Goal: Task Accomplishment & Management: Complete application form

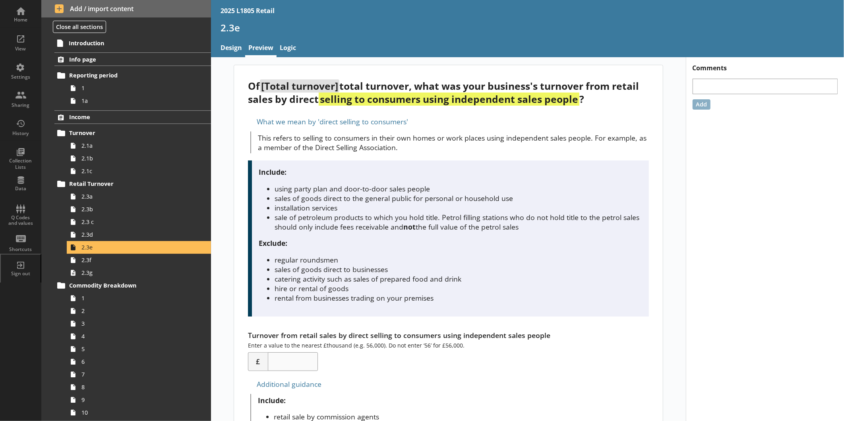
scroll to position [1662, 0]
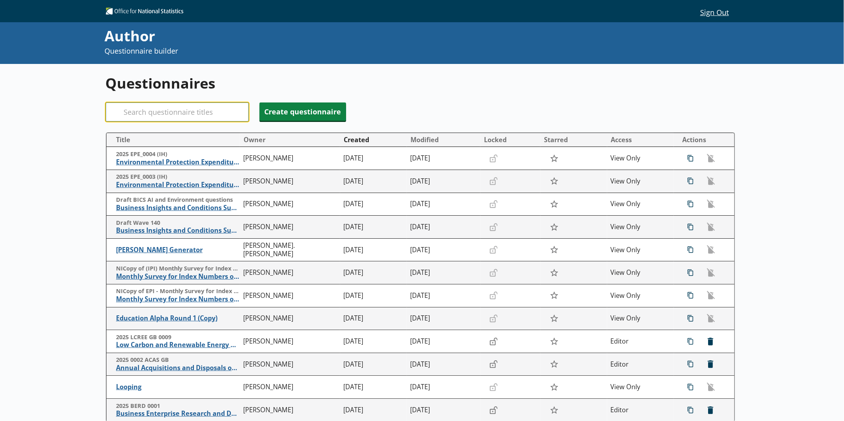
click at [198, 110] on input "Search" at bounding box center [177, 111] width 143 height 19
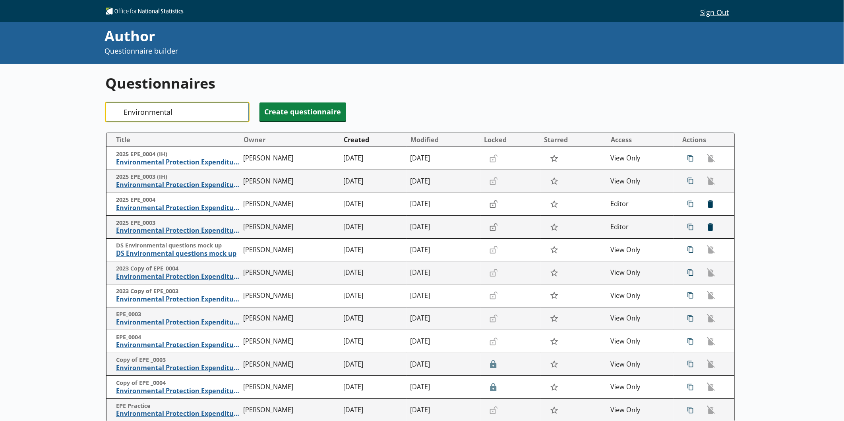
type input "Environmental"
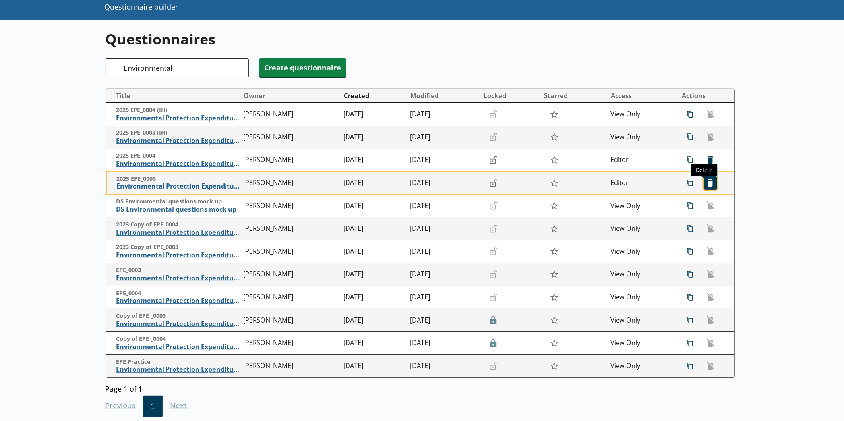
click at [709, 189] on span "icon-delete Created with Sketch. [GEOGRAPHIC_DATA]" at bounding box center [710, 183] width 13 height 13
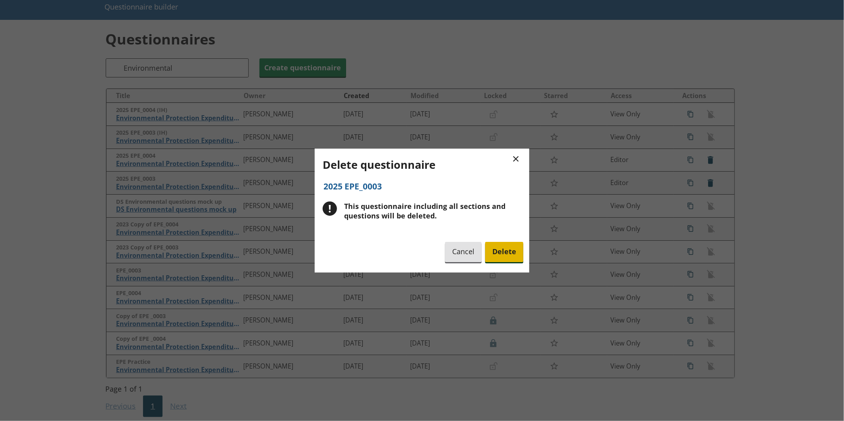
click at [505, 260] on span "Delete" at bounding box center [504, 252] width 38 height 20
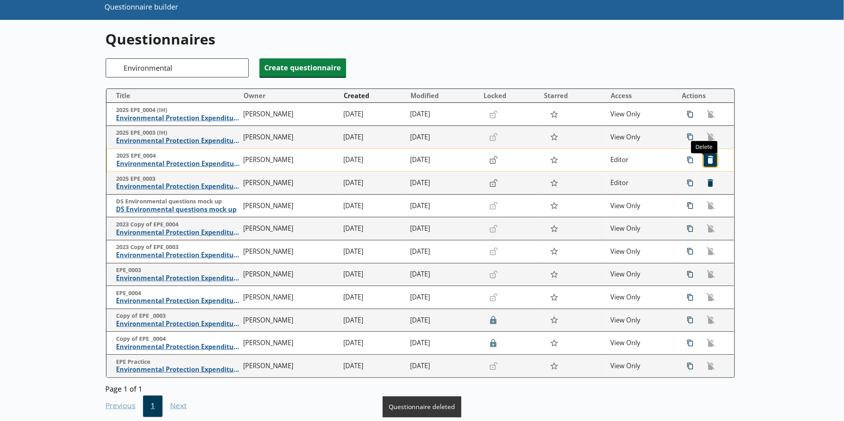
click at [704, 160] on span "icon-delete Created with Sketch. [GEOGRAPHIC_DATA]" at bounding box center [710, 160] width 13 height 13
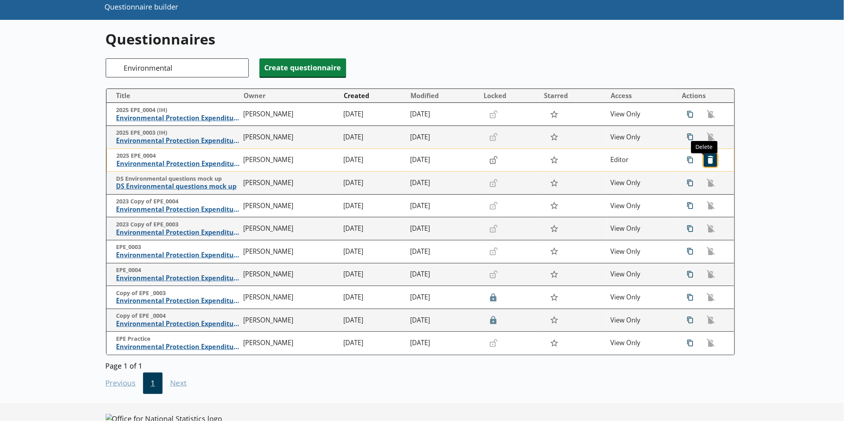
click at [706, 162] on span "icon-delete Created with Sketch. [GEOGRAPHIC_DATA]" at bounding box center [710, 160] width 13 height 13
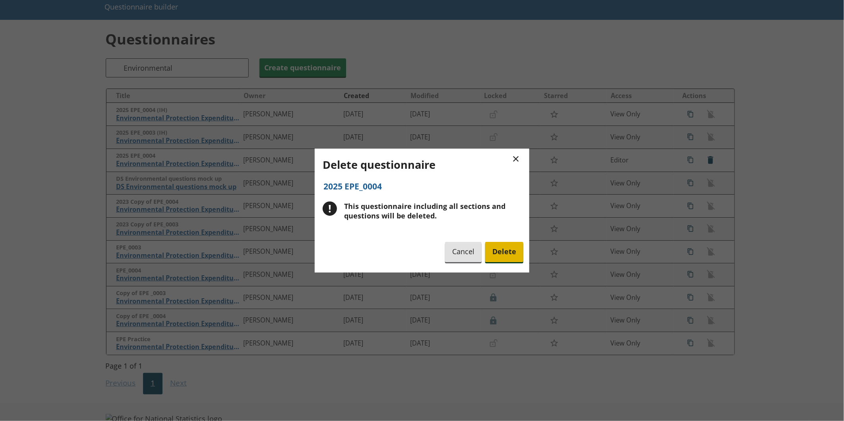
click at [502, 252] on span "Delete" at bounding box center [504, 252] width 38 height 20
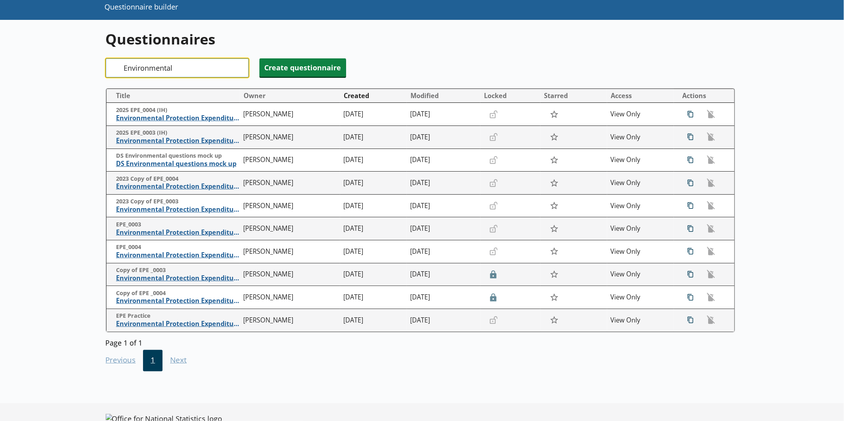
click at [193, 67] on input "Environmental" at bounding box center [177, 67] width 143 height 19
click at [240, 67] on input "Environmental" at bounding box center [177, 67] width 143 height 19
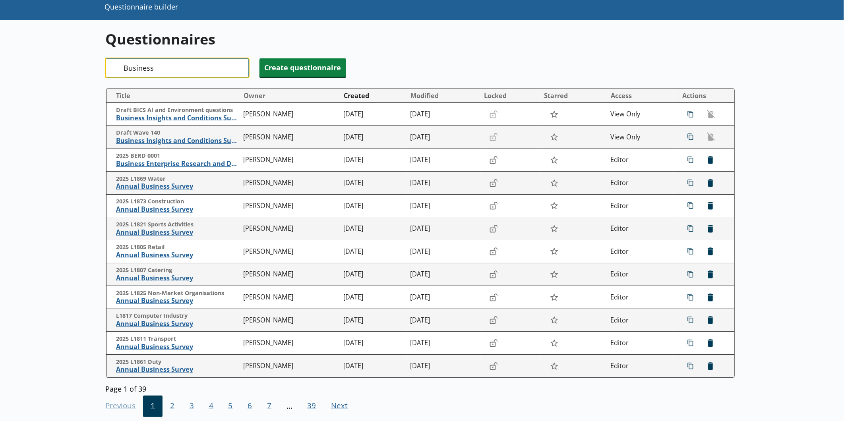
click at [178, 70] on input "Business" at bounding box center [177, 67] width 143 height 19
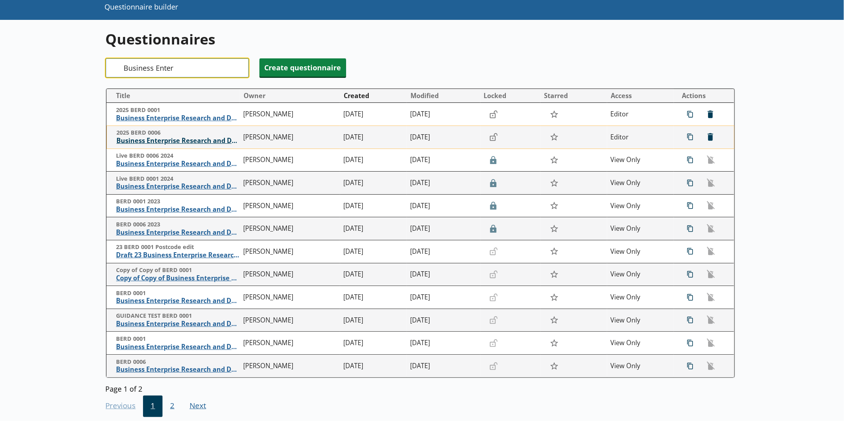
type input "Business Enter"
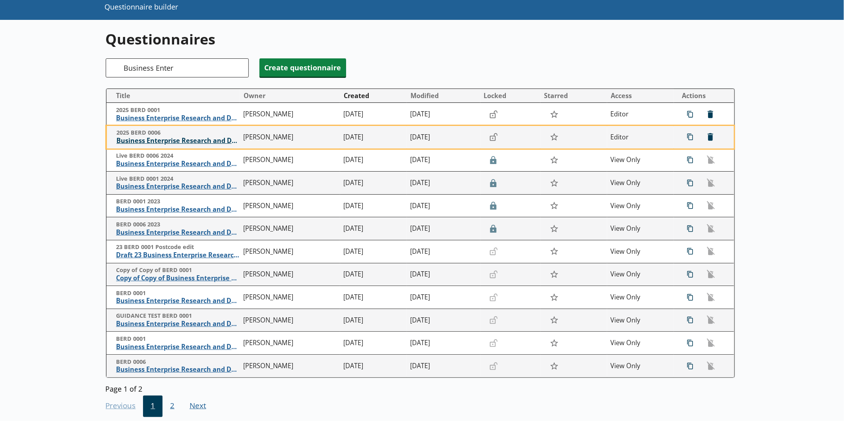
click at [153, 142] on span "Business Enterprise Research and Development" at bounding box center [177, 141] width 123 height 8
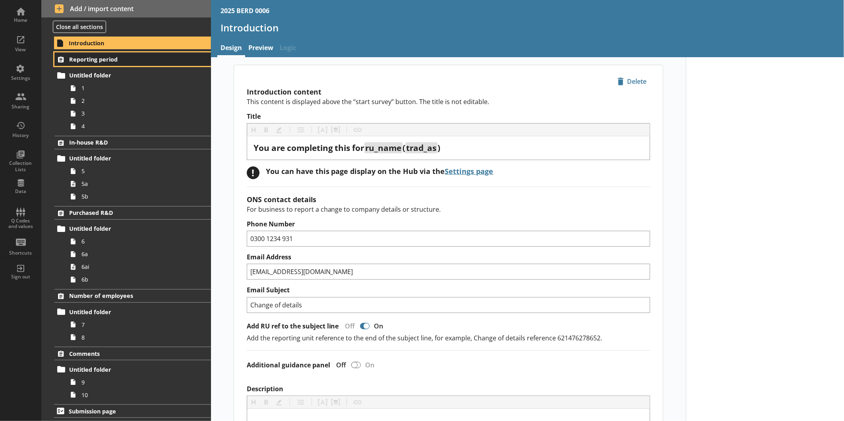
click at [126, 64] on link "Reporting period" at bounding box center [132, 59] width 157 height 14
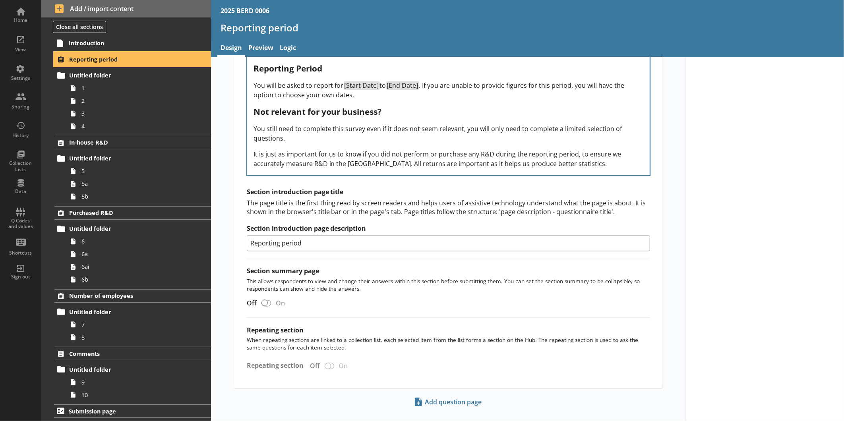
scroll to position [984, 0]
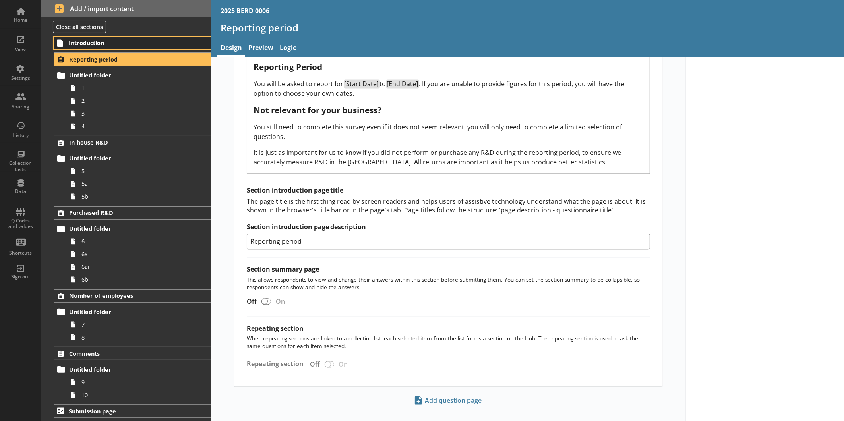
click at [126, 44] on span "Introduction" at bounding box center [125, 43] width 113 height 8
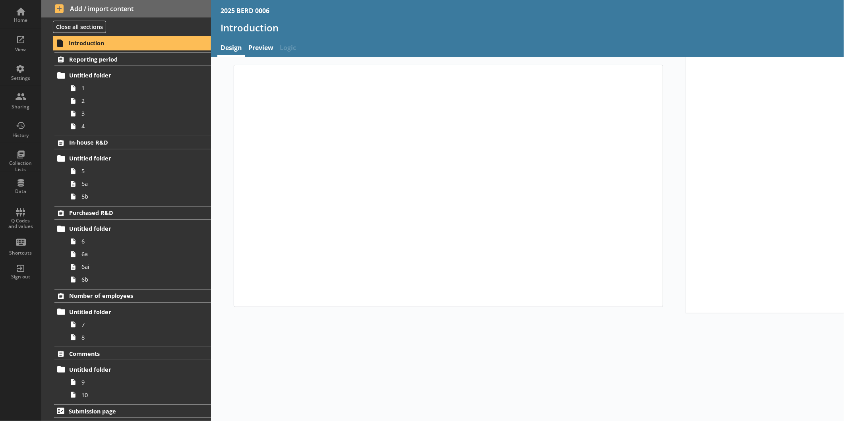
type textarea "x"
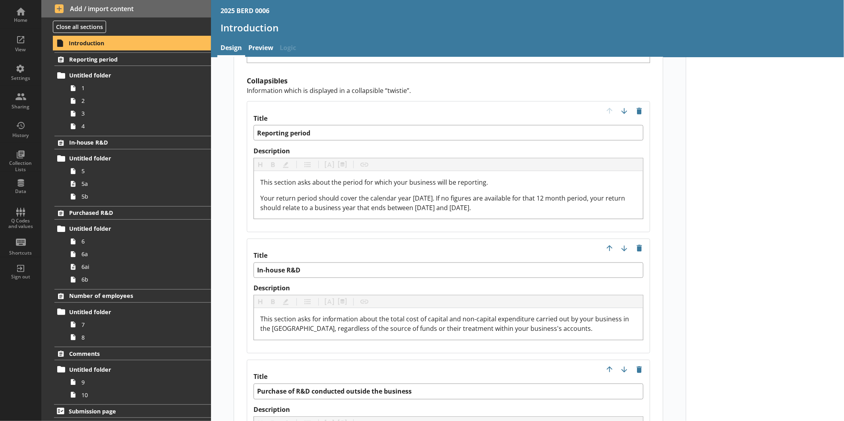
scroll to position [795, 0]
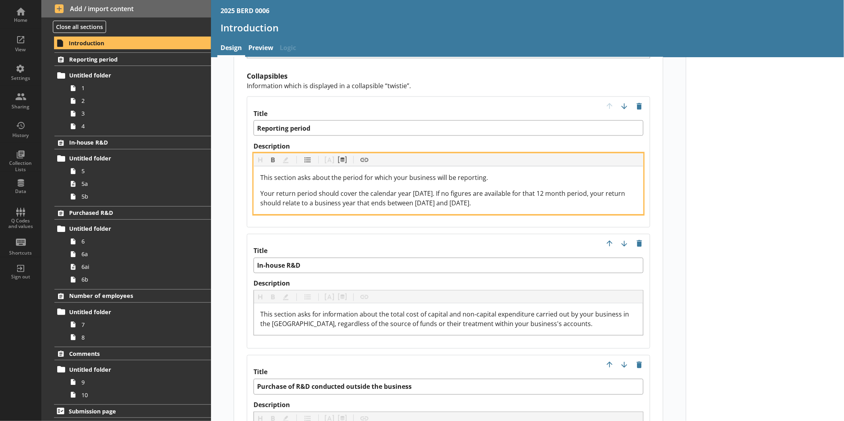
click at [420, 189] on span "Your return period should cover the calendar year [DATE]. If no figures are ava…" at bounding box center [443, 198] width 367 height 18
click at [445, 189] on span "Your return period should cover the calendar year [DATE]. If no figures are ava…" at bounding box center [443, 198] width 367 height 18
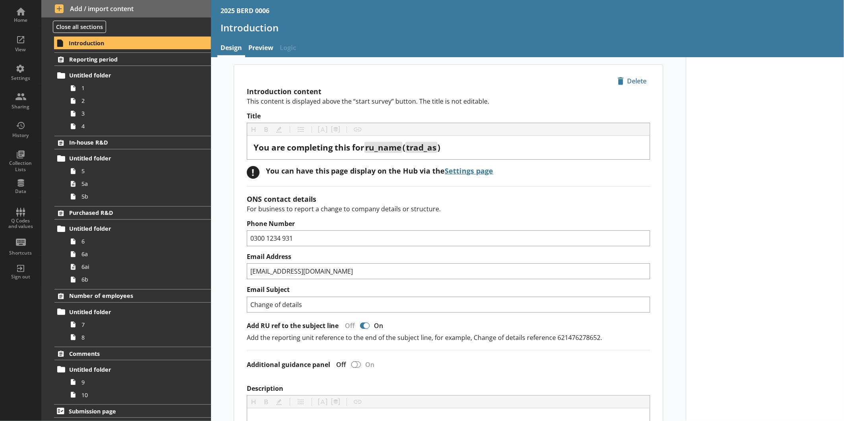
scroll to position [0, 0]
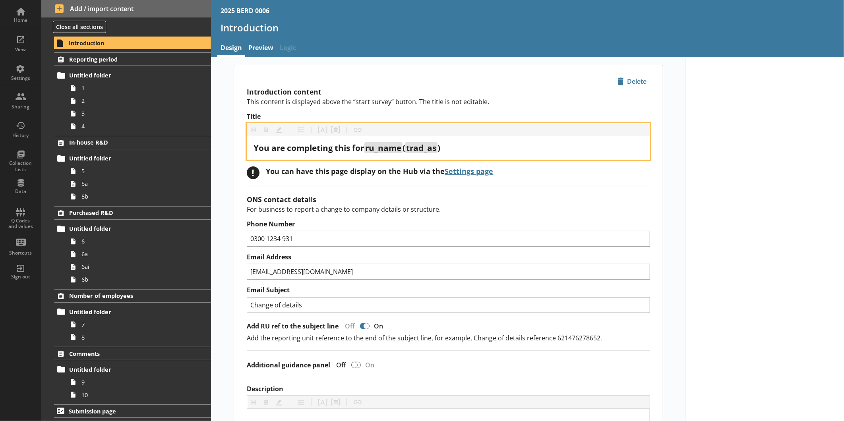
click at [485, 149] on div "You are completing this for ru_name ( trad_as )" at bounding box center [448, 148] width 390 height 11
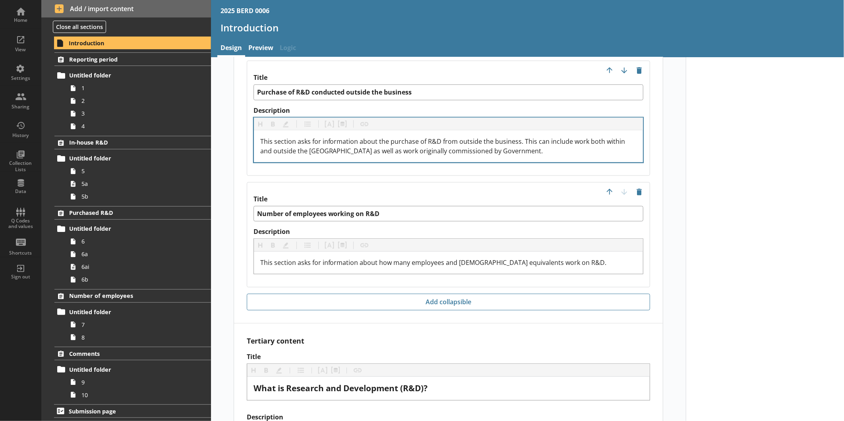
scroll to position [1192, 0]
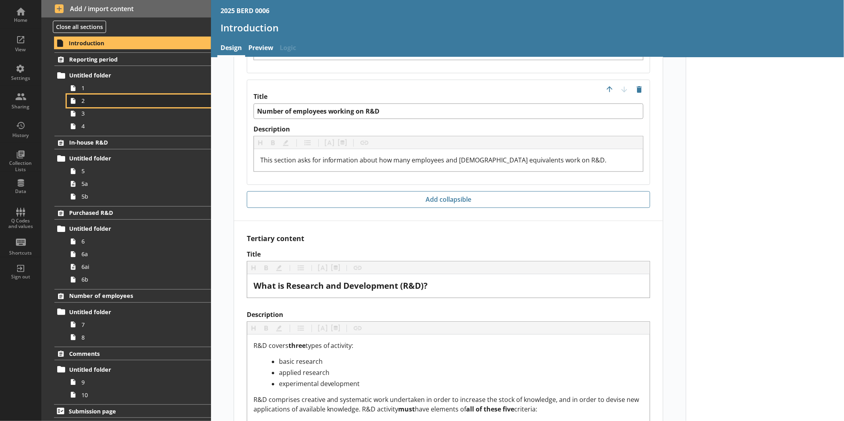
click at [104, 96] on link "2" at bounding box center [139, 101] width 144 height 13
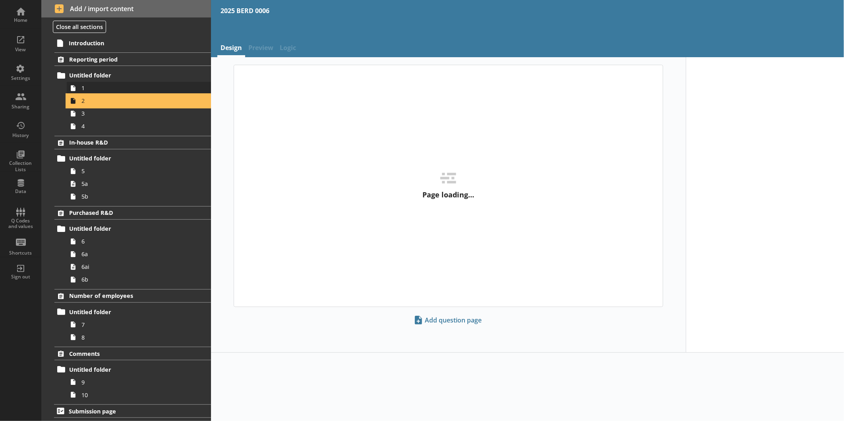
type textarea "x"
select select "ref_p_end_date"
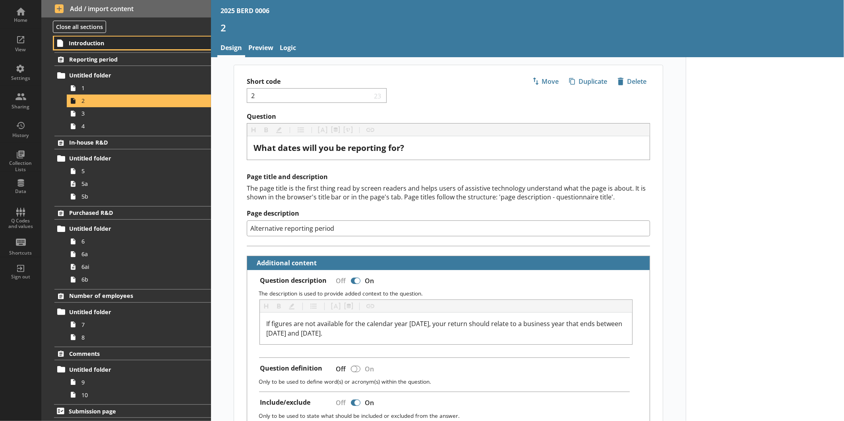
click at [111, 48] on link "Introduction" at bounding box center [132, 43] width 157 height 13
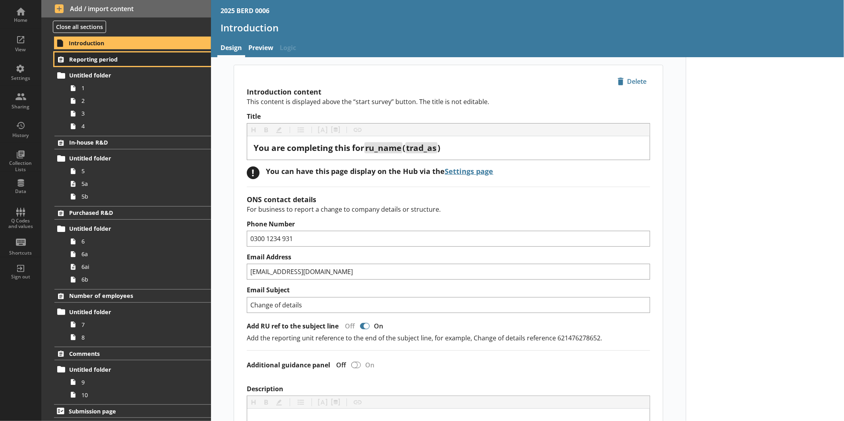
click at [117, 60] on span "Reporting period" at bounding box center [125, 60] width 113 height 8
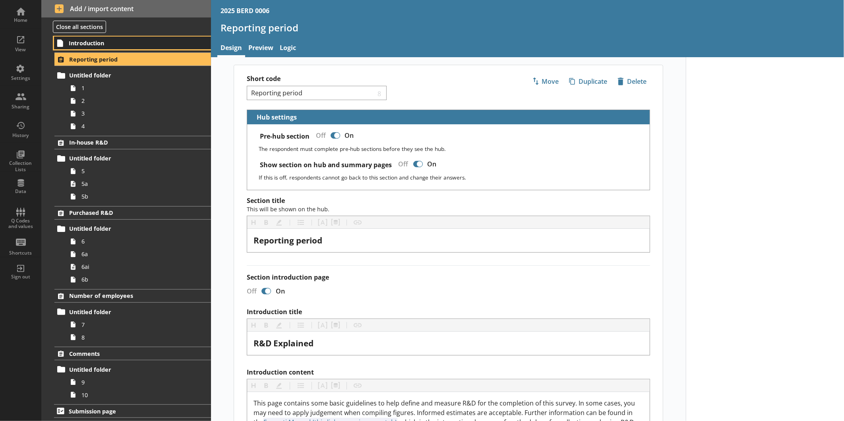
click at [123, 41] on span "Introduction" at bounding box center [125, 43] width 113 height 8
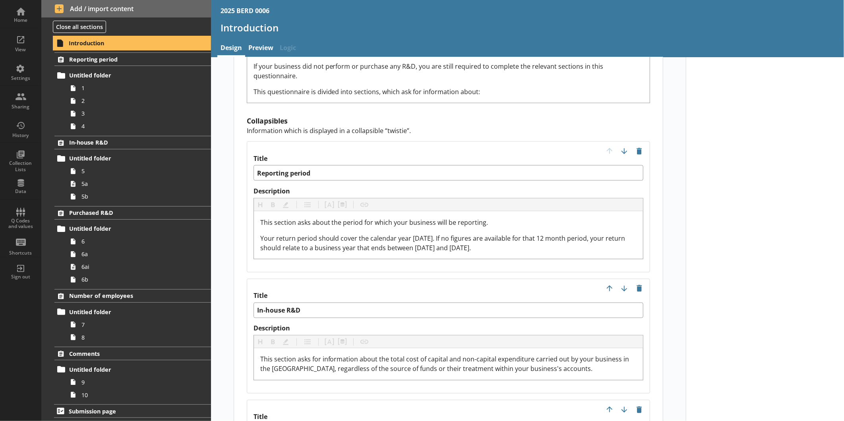
scroll to position [750, 0]
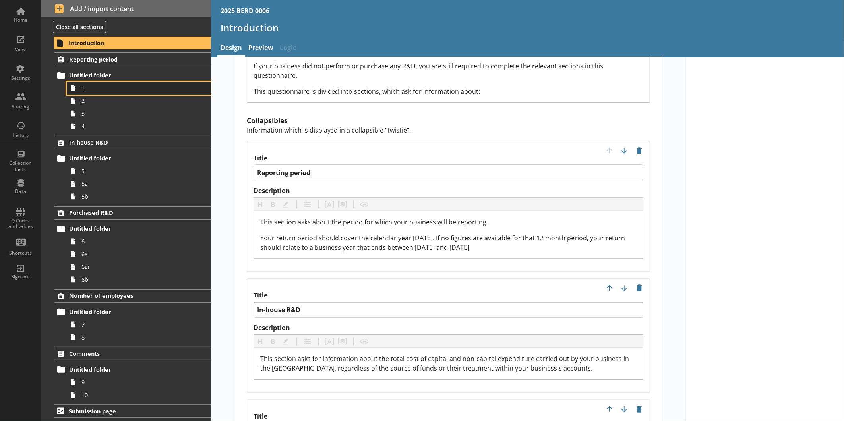
click at [108, 87] on span "1" at bounding box center [133, 88] width 104 height 8
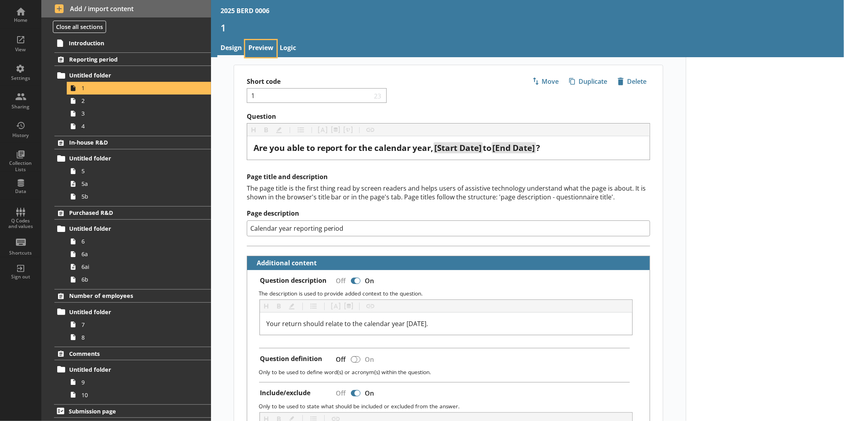
click at [263, 48] on link "Preview" at bounding box center [260, 48] width 31 height 17
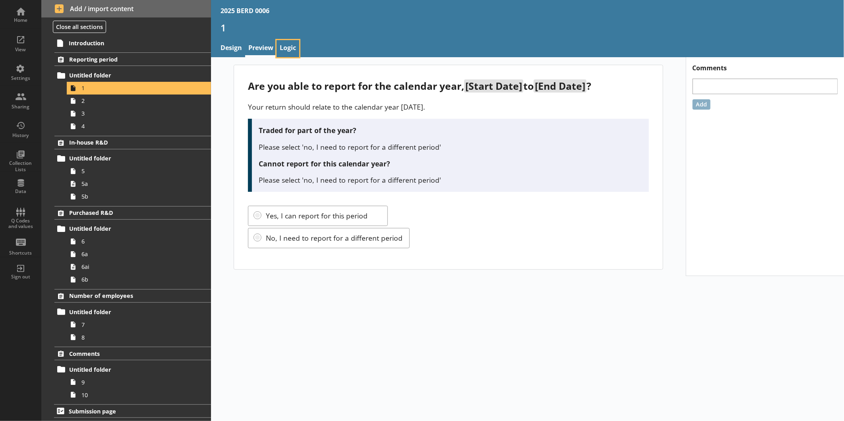
click at [293, 41] on link "Logic" at bounding box center [288, 48] width 23 height 17
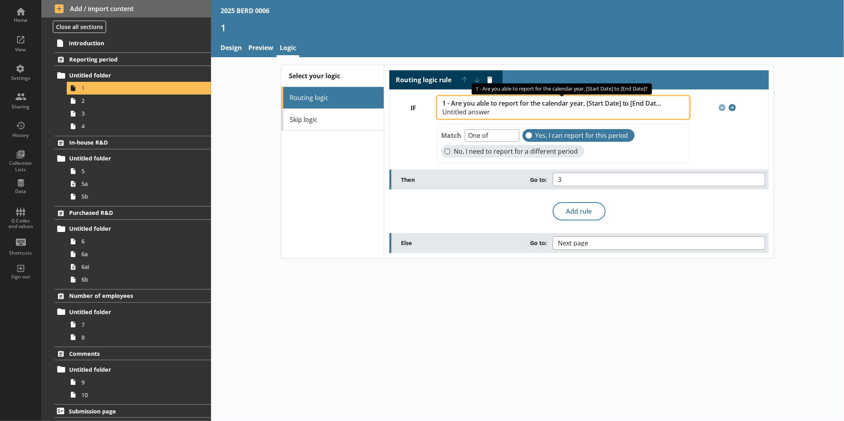
click at [681, 106] on button "1 - Are you able to report for the calendar year, [Start Date] to [End Date]? U…" at bounding box center [563, 107] width 252 height 23
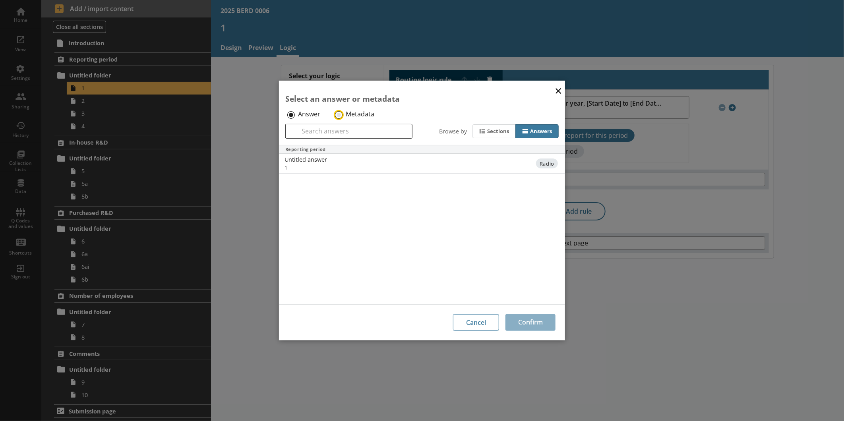
click at [338, 112] on input "Metadata" at bounding box center [339, 115] width 8 height 8
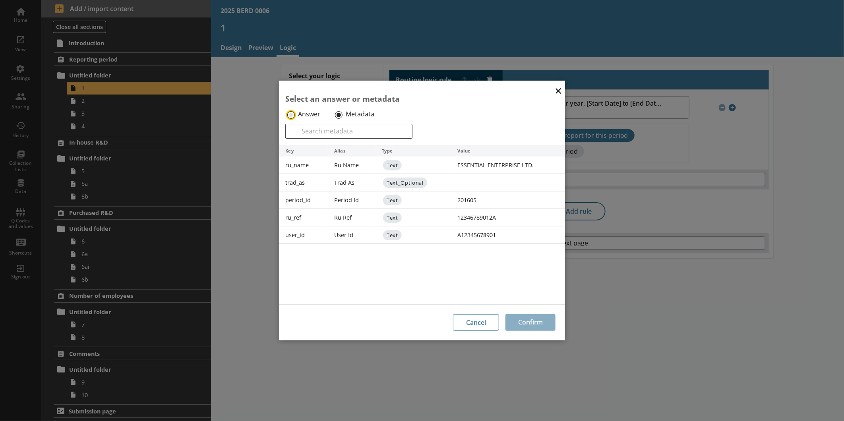
click at [292, 114] on input "Answer" at bounding box center [291, 115] width 8 height 8
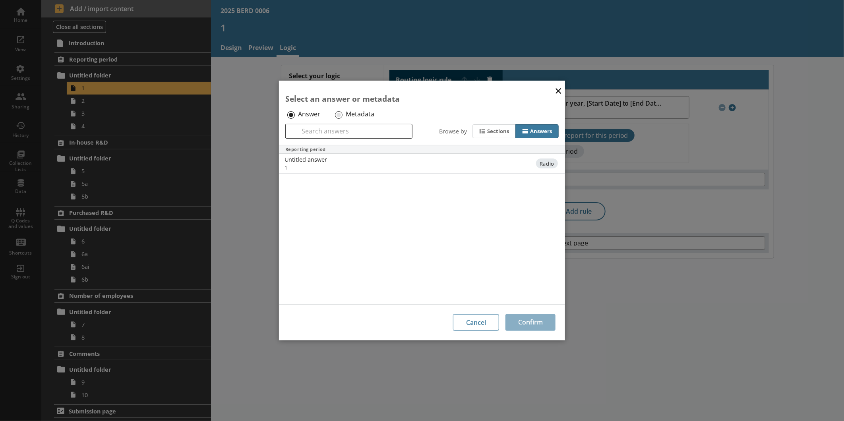
click at [557, 89] on button "×" at bounding box center [558, 90] width 12 height 18
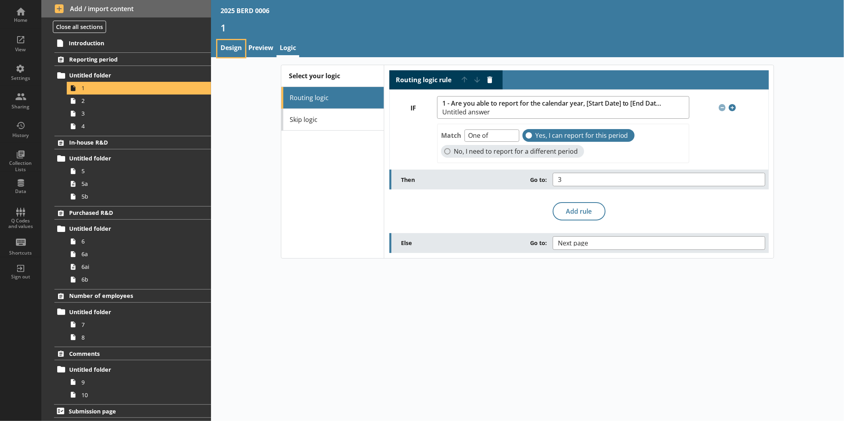
click at [232, 50] on link "Design" at bounding box center [231, 48] width 28 height 17
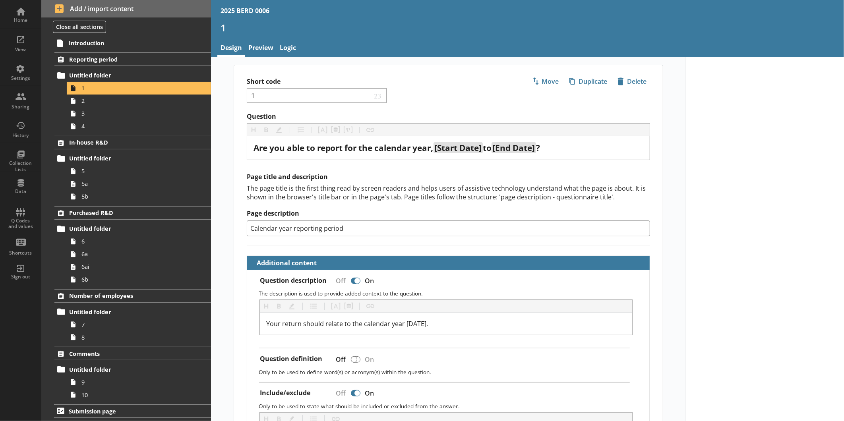
type textarea "x"
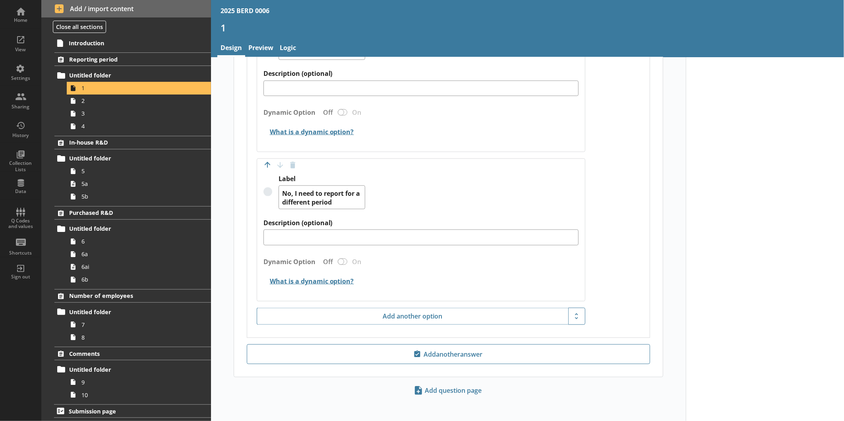
scroll to position [623, 0]
click at [261, 46] on link "Preview" at bounding box center [260, 48] width 31 height 17
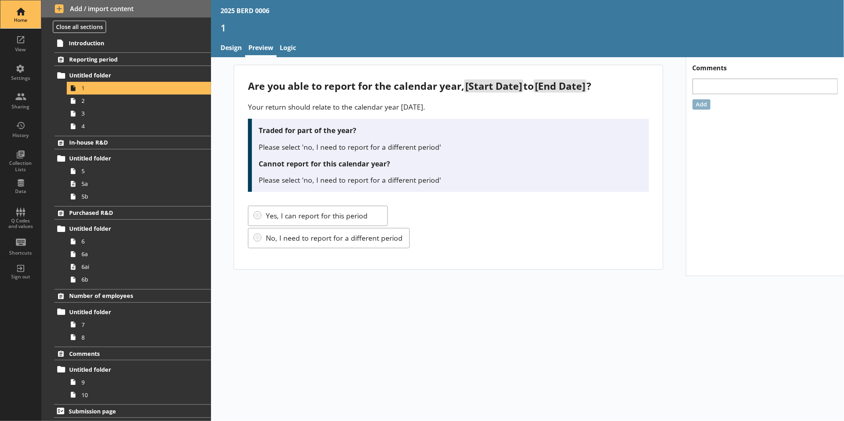
click at [22, 23] on div "Home" at bounding box center [21, 20] width 28 height 6
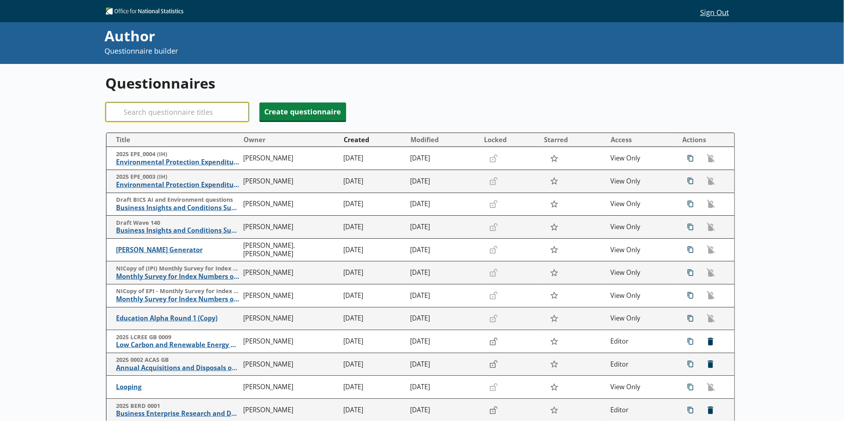
click at [169, 110] on input "Search" at bounding box center [177, 111] width 143 height 19
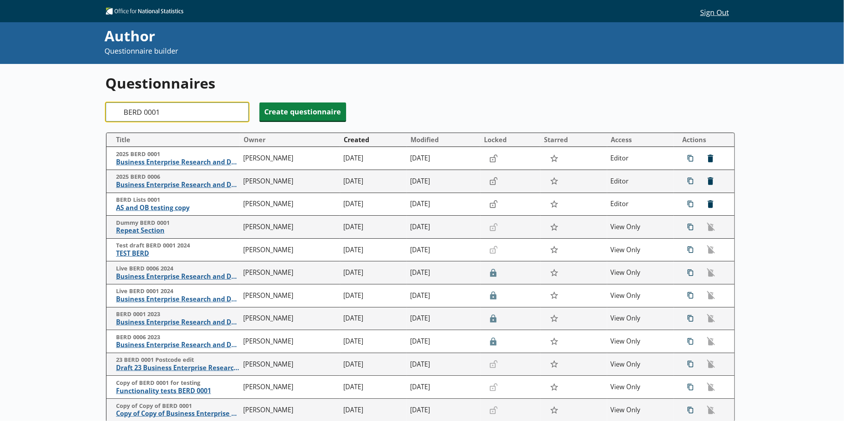
type input "BERD 0001"
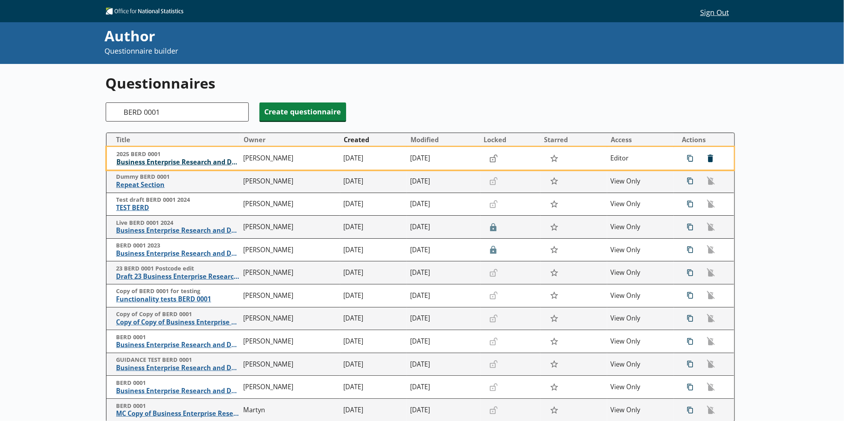
click at [157, 165] on span "Business Enterprise Research and Development" at bounding box center [177, 162] width 123 height 8
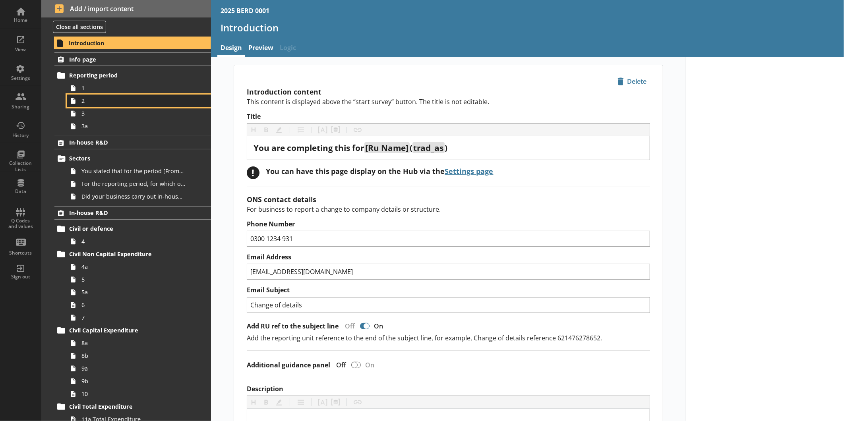
click at [95, 95] on link "2" at bounding box center [139, 101] width 144 height 13
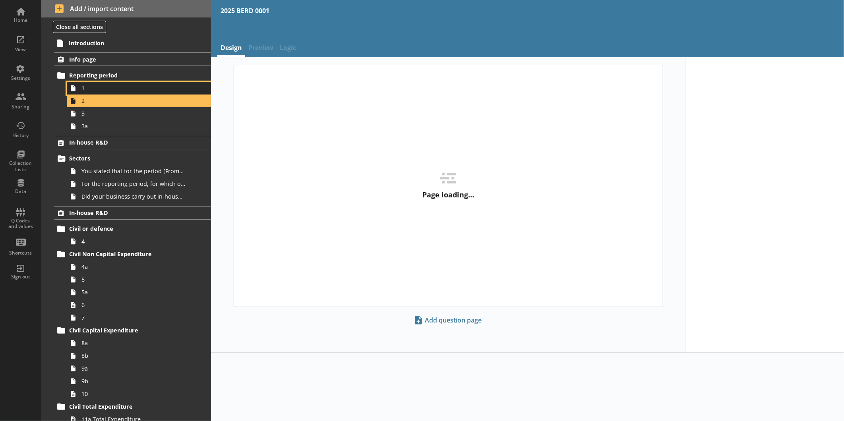
click at [95, 89] on span "1" at bounding box center [133, 88] width 104 height 8
type textarea "x"
select select "ref_p_end_date"
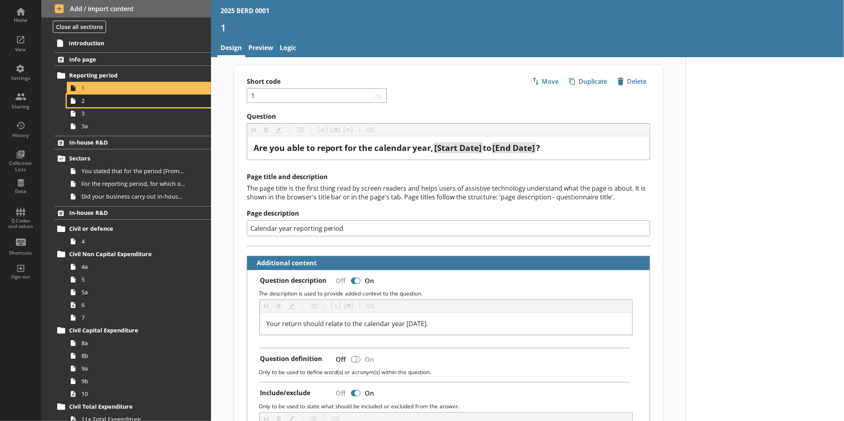
click at [114, 101] on span "2" at bounding box center [133, 101] width 104 height 8
type textarea "x"
select select "ref_p_end_date"
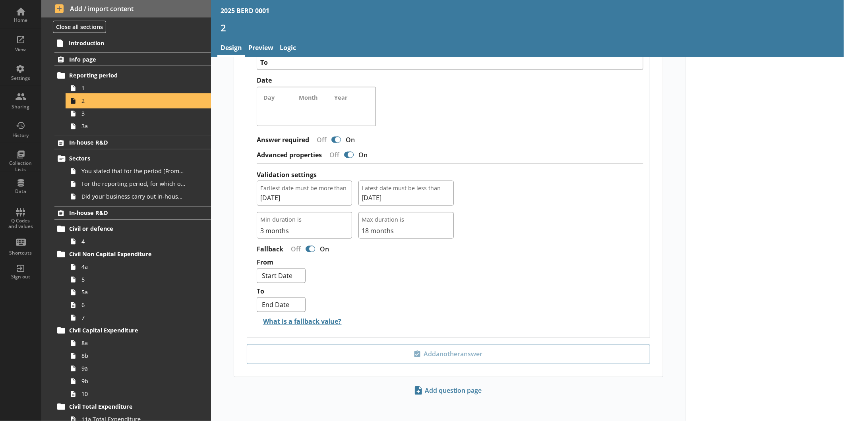
scroll to position [686, 0]
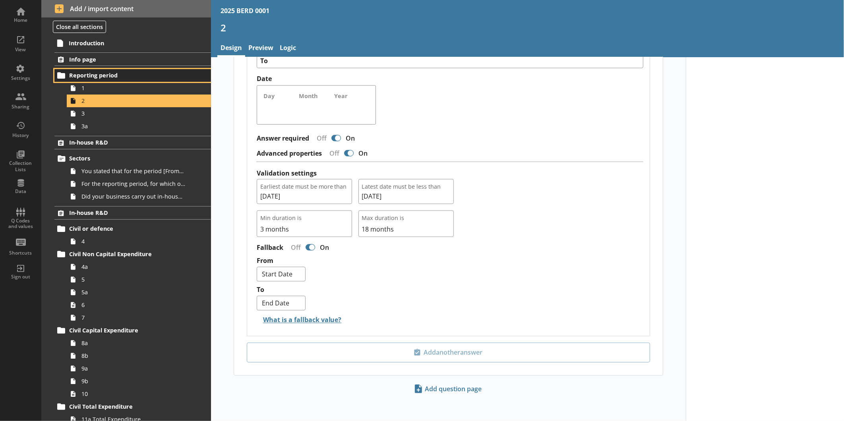
click at [97, 80] on link "Reporting period" at bounding box center [132, 75] width 157 height 13
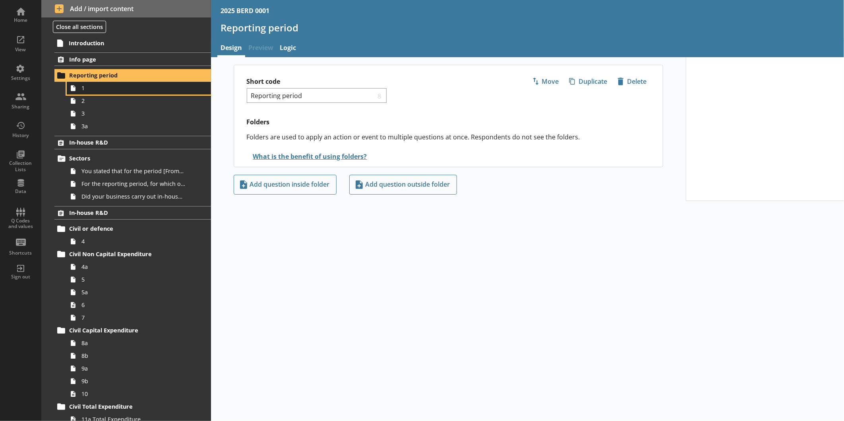
click at [97, 89] on span "1" at bounding box center [133, 88] width 104 height 8
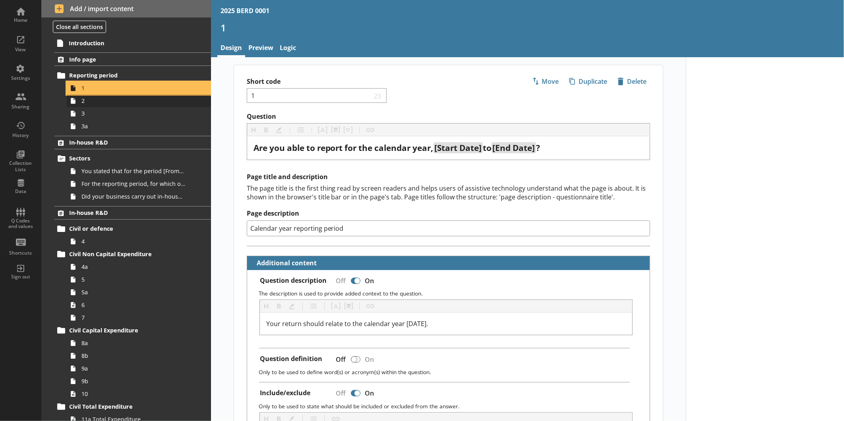
type textarea "x"
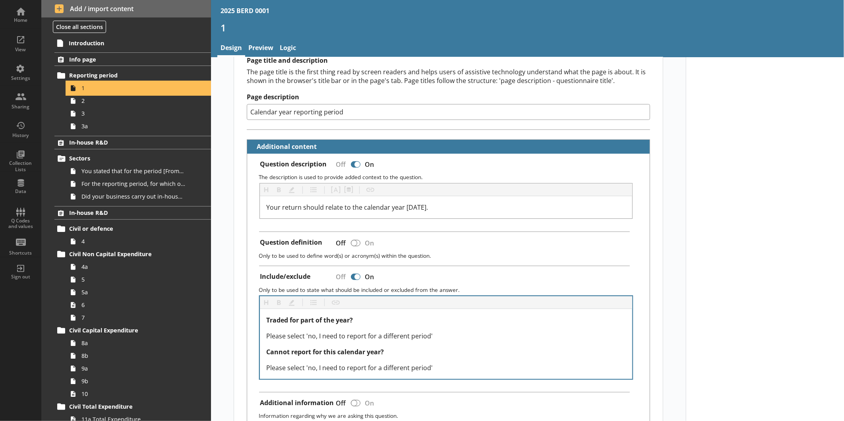
scroll to position [93, 0]
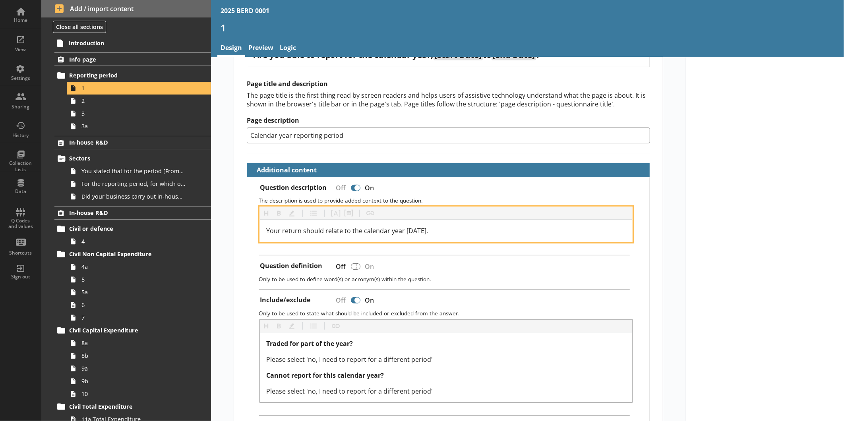
click at [415, 227] on span "Your return should relate to the calendar year [DATE]." at bounding box center [347, 230] width 162 height 9
drag, startPoint x: 432, startPoint y: 229, endPoint x: 263, endPoint y: 227, distance: 169.3
click at [263, 227] on div "Your return should relate to the calendar year [DATE]." at bounding box center [446, 231] width 372 height 22
copy span "Your return should relate to the calendar year [DATE]."
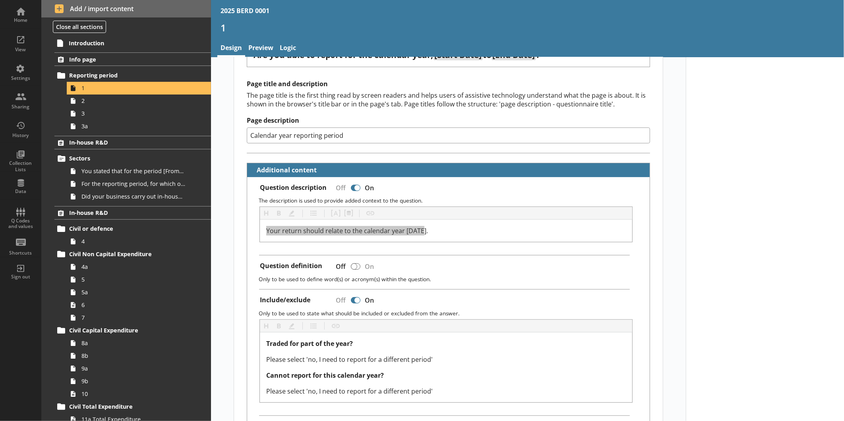
type textarea "x"
